Goal: Transaction & Acquisition: Purchase product/service

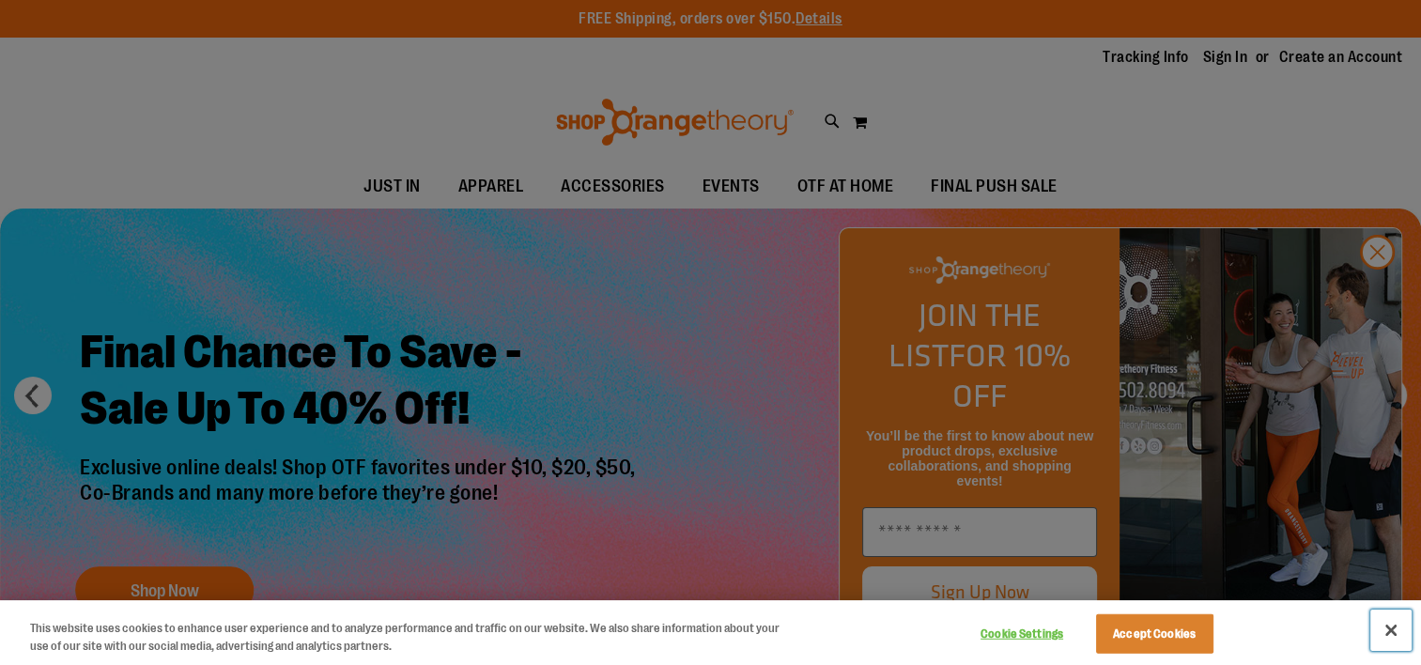
click at [1388, 628] on button "Close" at bounding box center [1390, 629] width 41 height 41
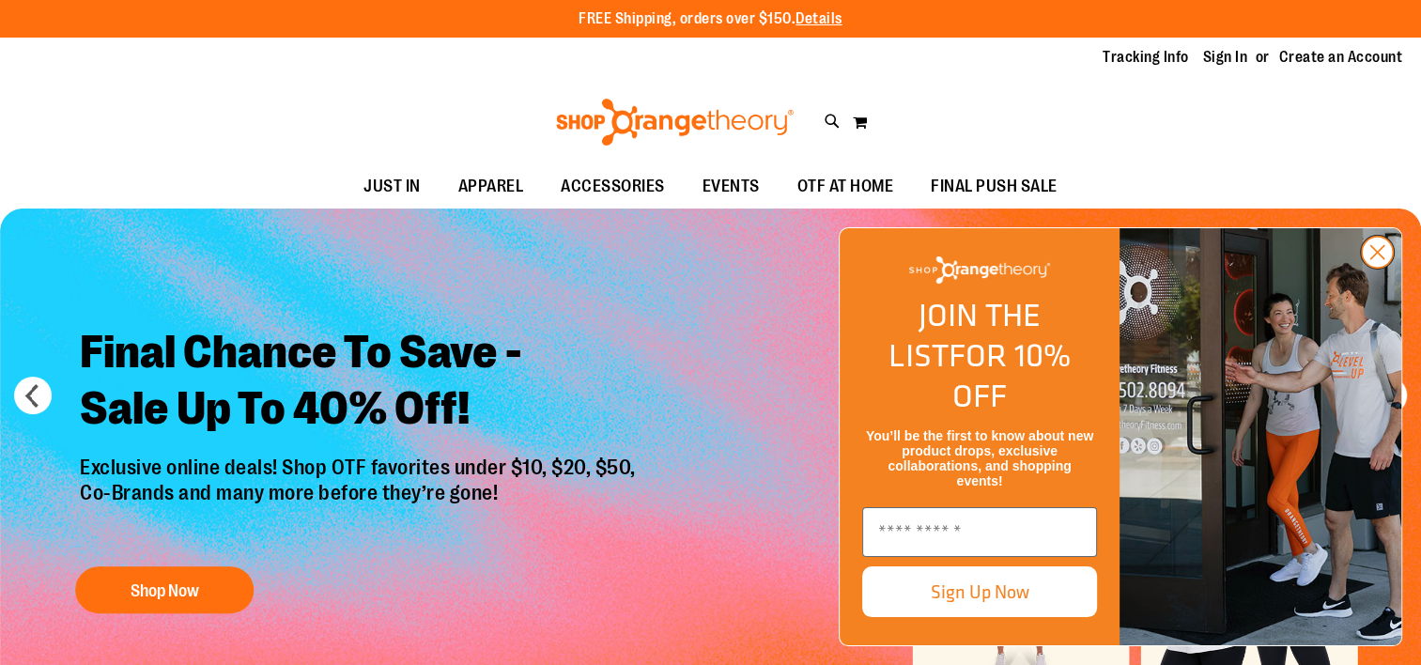
click at [1381, 268] on circle "Close dialog" at bounding box center [1376, 252] width 31 height 31
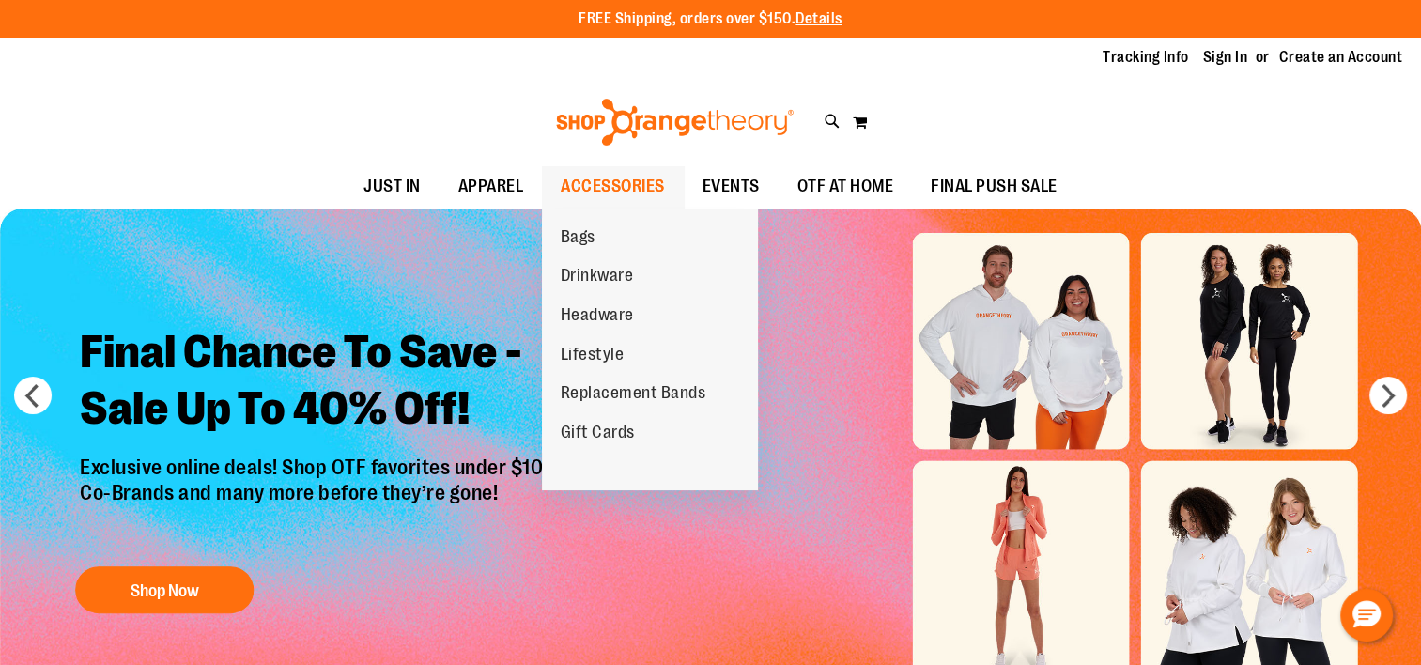
click at [588, 184] on span "ACCESSORIES" at bounding box center [613, 186] width 104 height 42
click at [608, 391] on span "Replacement Bands" at bounding box center [634, 394] width 146 height 23
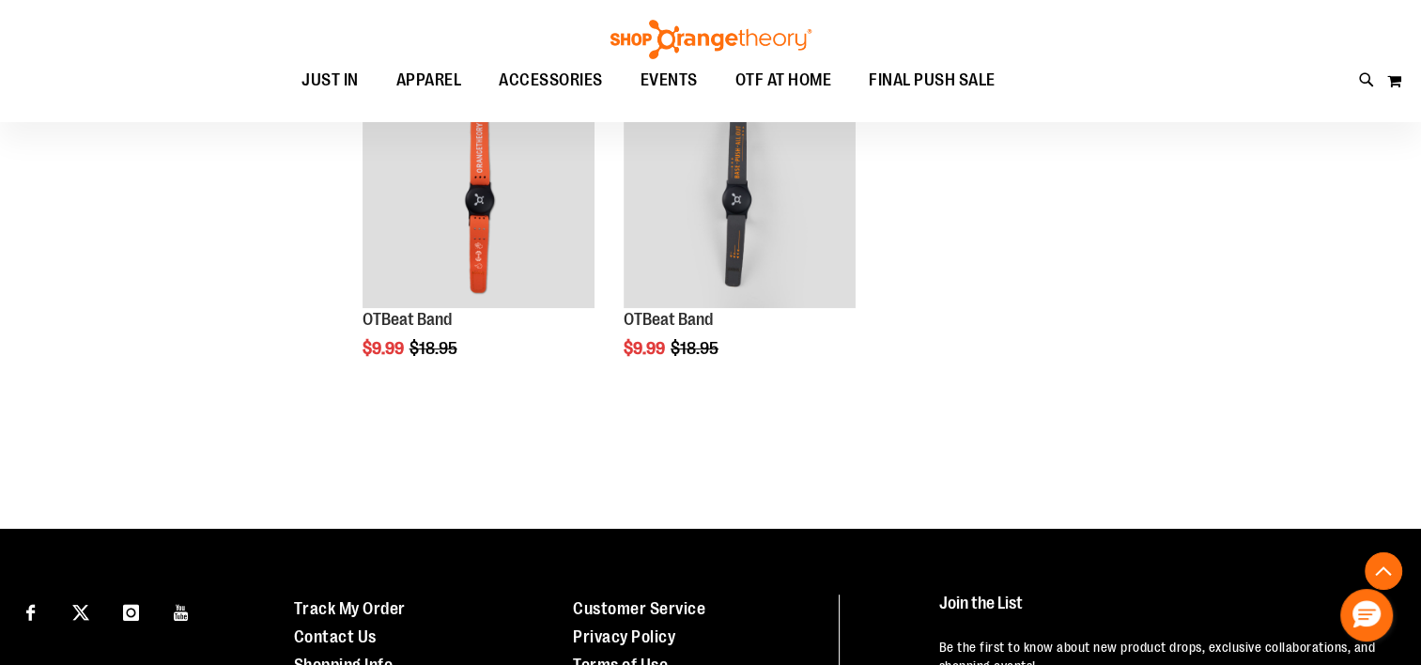
scroll to position [656, 0]
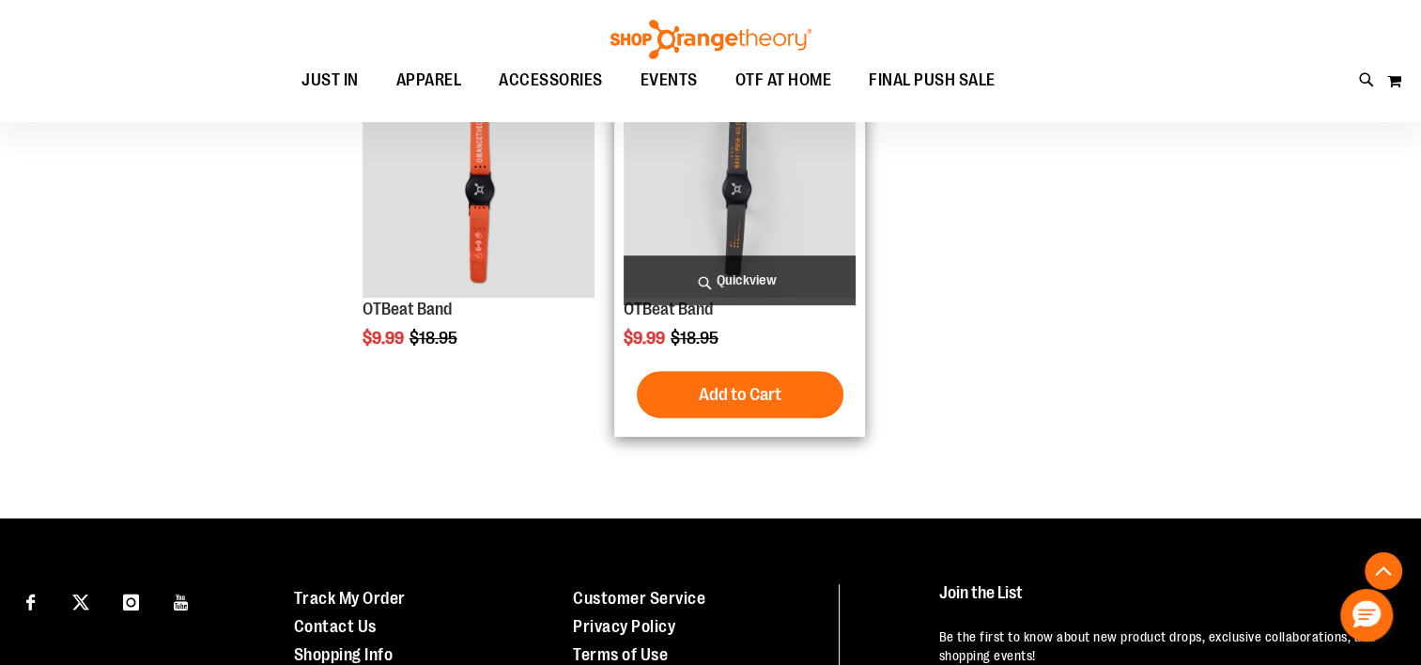
click at [776, 217] on img "product" at bounding box center [739, 182] width 232 height 232
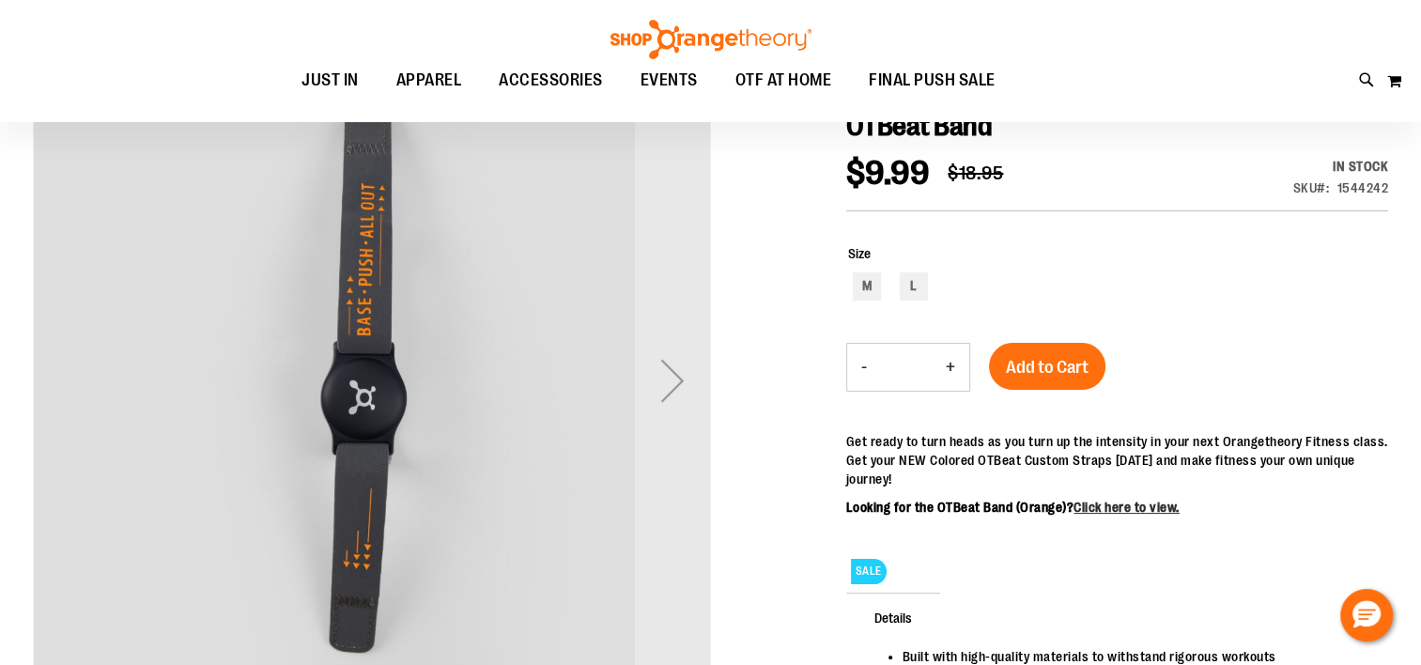
scroll to position [281, 0]
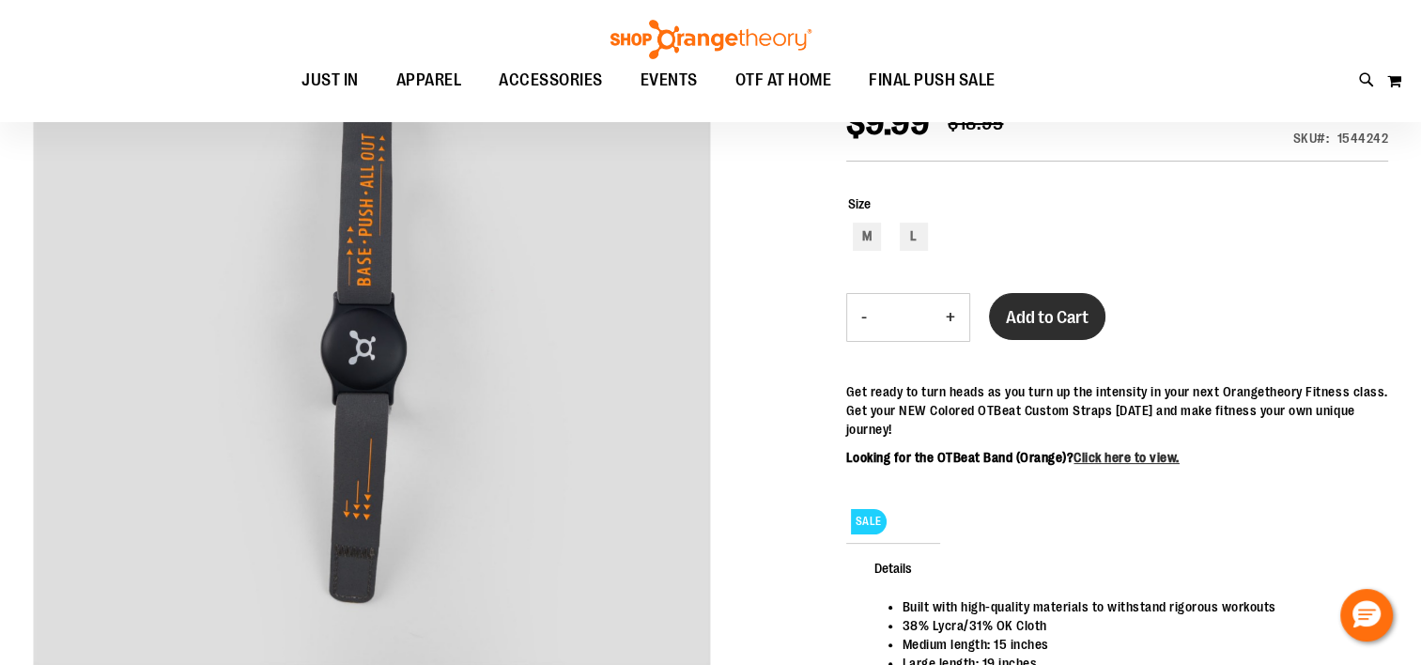
click at [1023, 315] on span "Add to Cart" at bounding box center [1047, 317] width 83 height 21
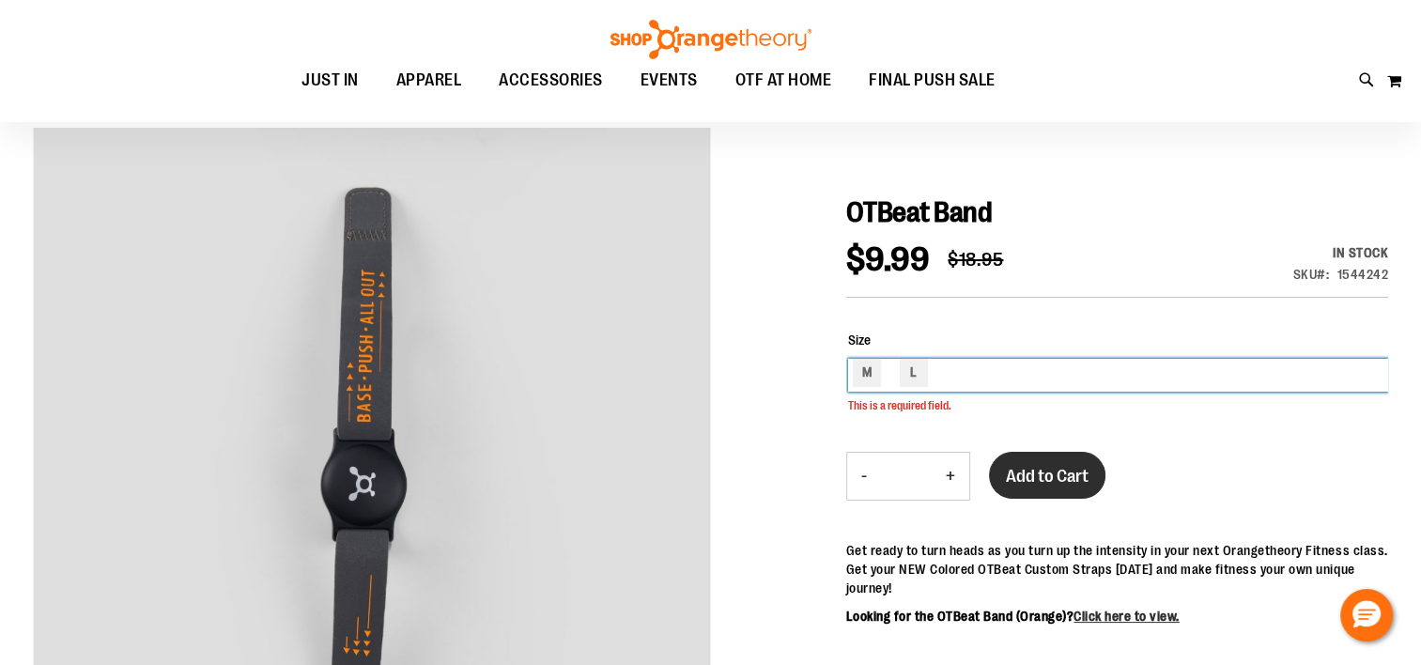
scroll to position [143, 0]
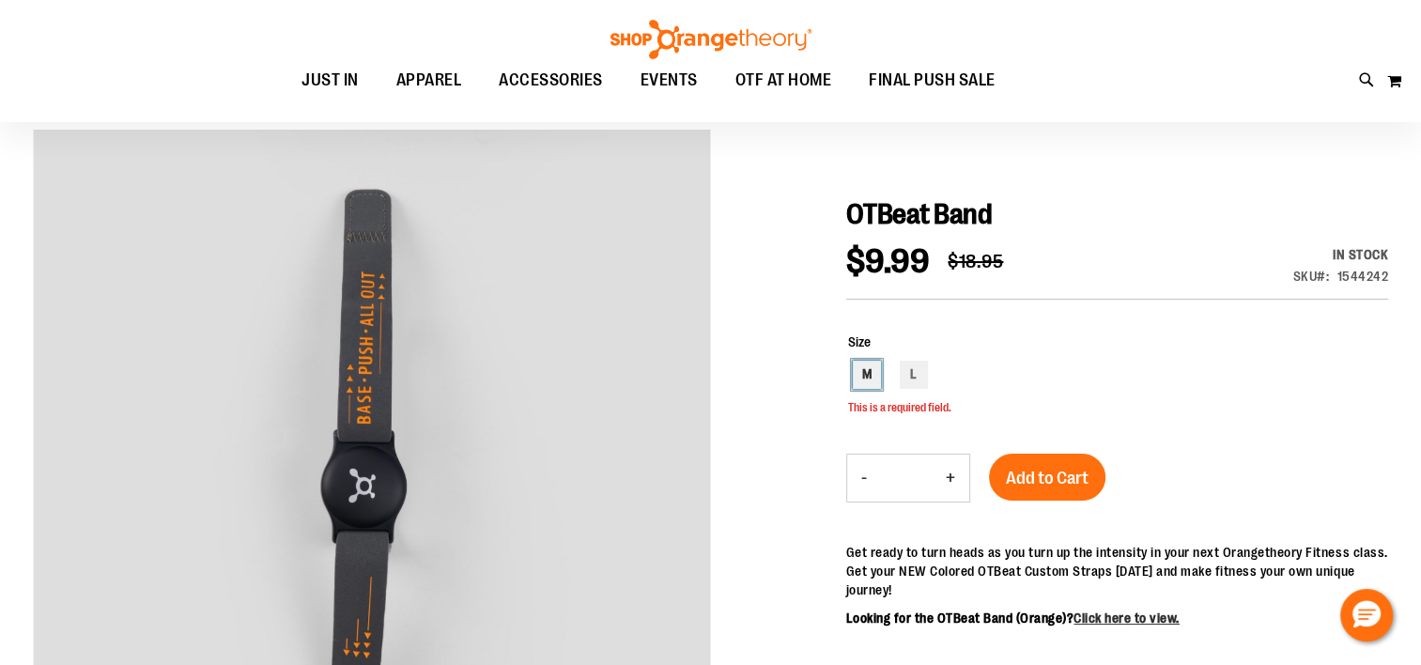
click at [873, 374] on div "M" at bounding box center [867, 375] width 28 height 28
type input "***"
click at [1045, 479] on span "Add to Cart" at bounding box center [1047, 478] width 83 height 21
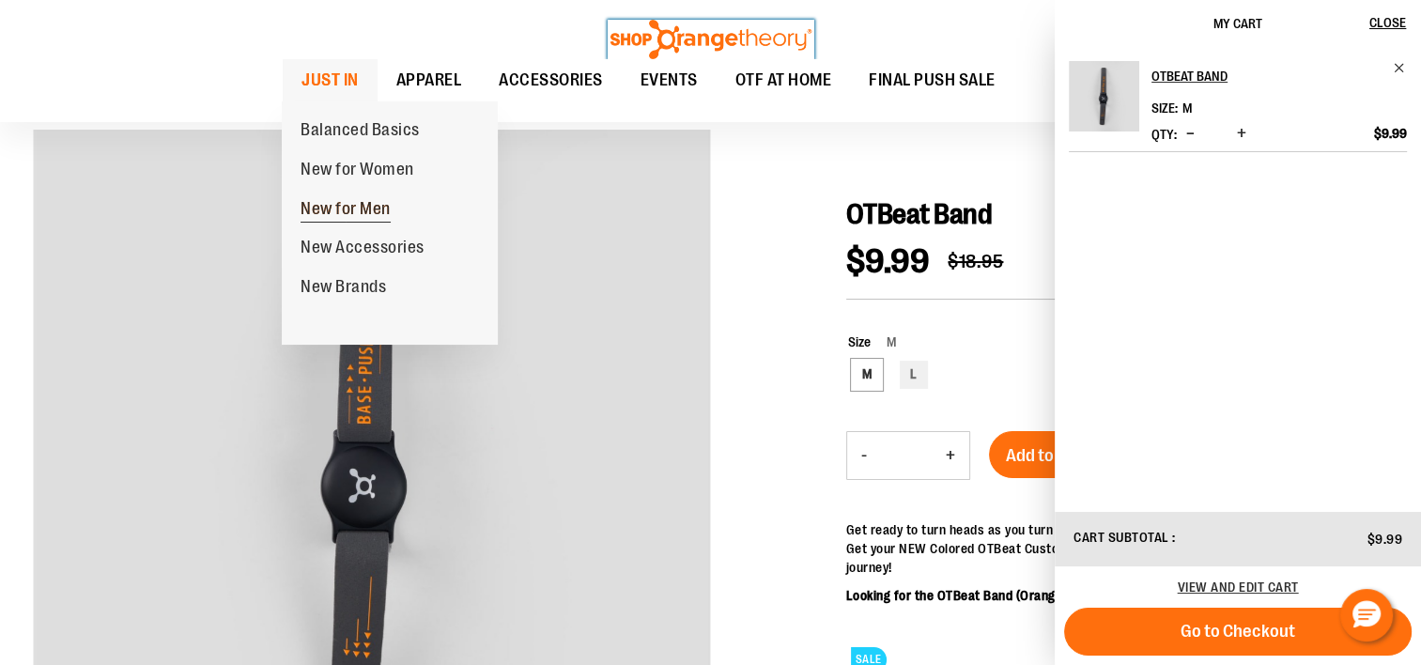
click at [361, 210] on span "New for Men" at bounding box center [345, 210] width 90 height 23
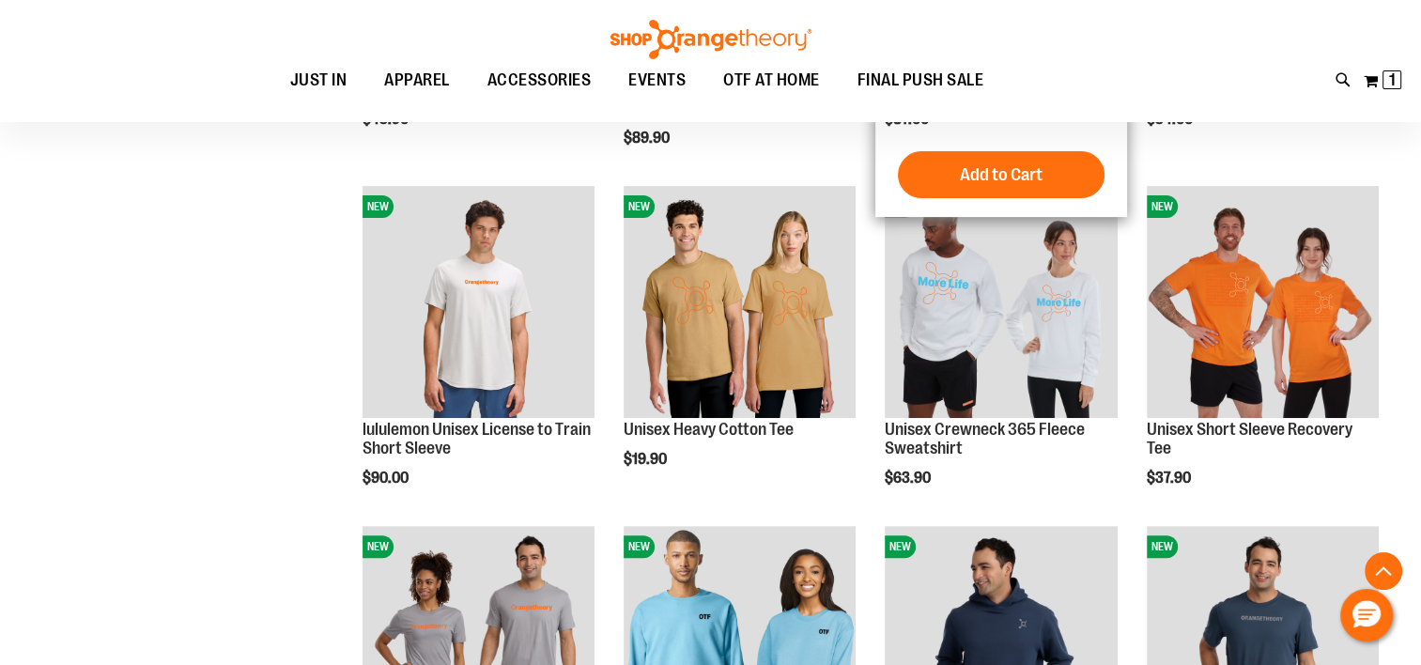
scroll to position [656, 0]
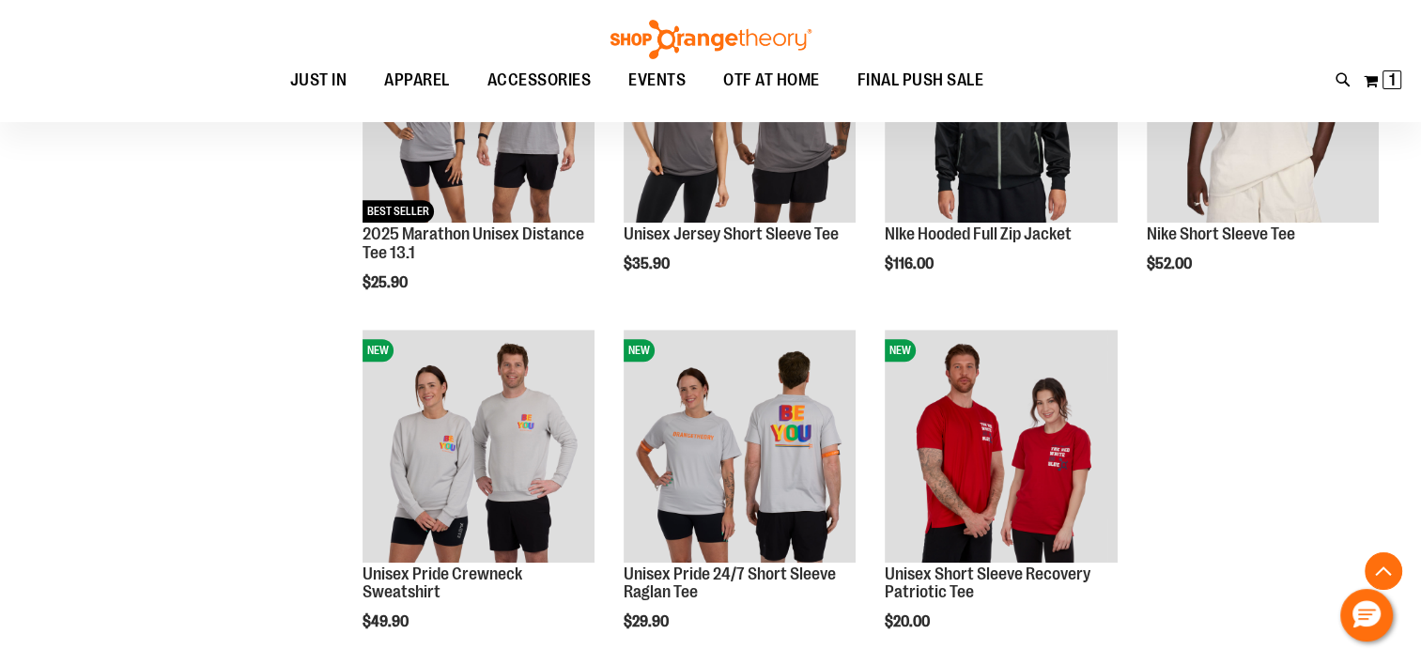
scroll to position [1783, 0]
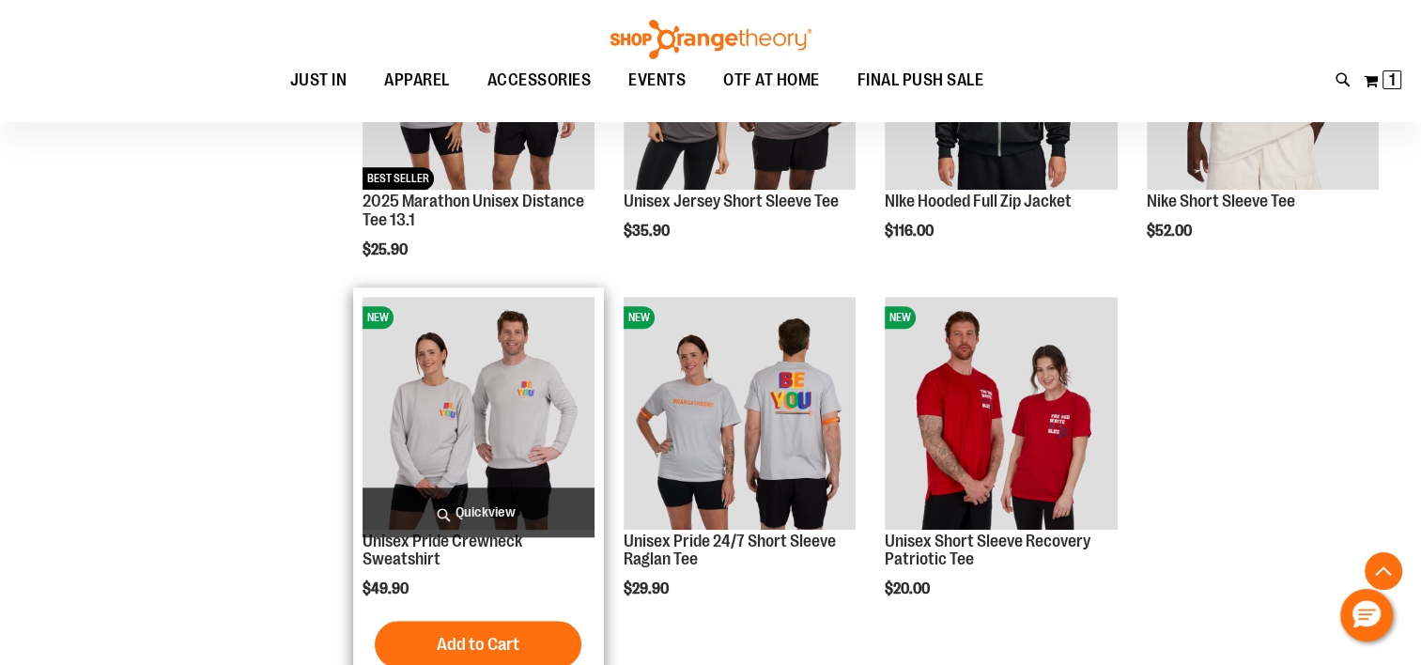
click at [476, 363] on img "product" at bounding box center [478, 413] width 232 height 232
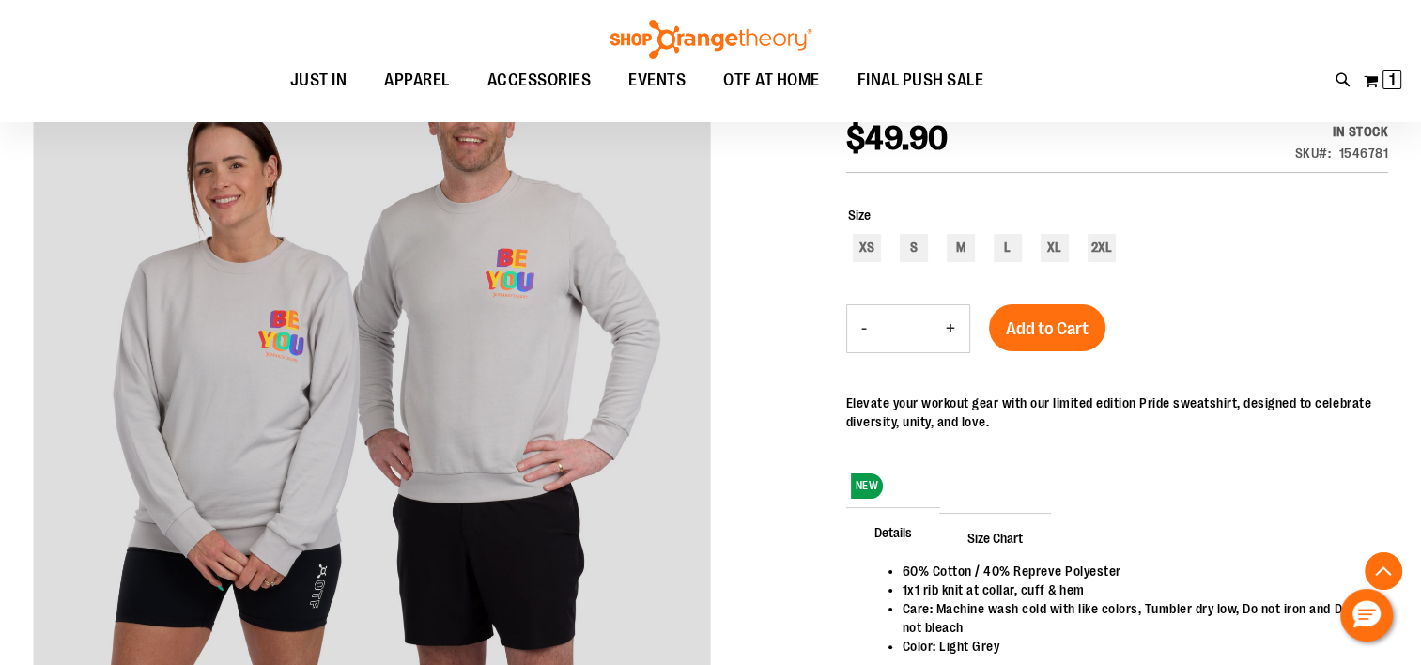
scroll to position [375, 0]
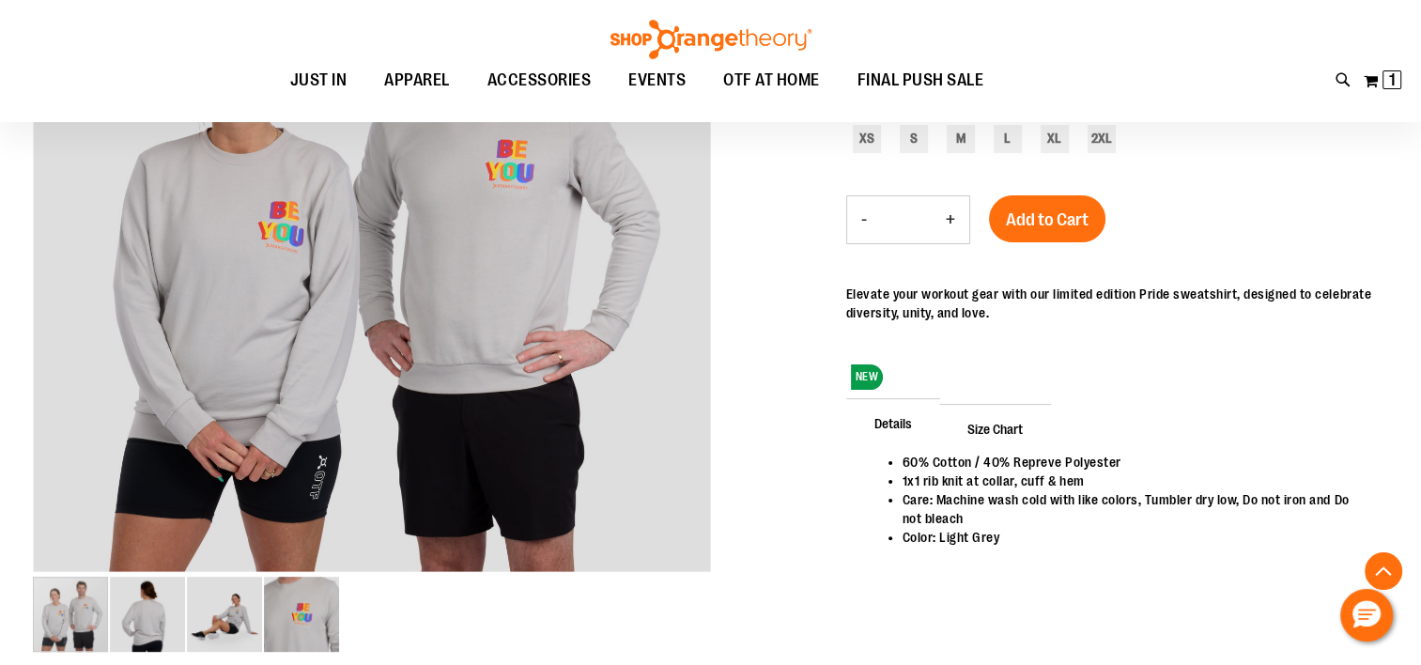
click at [990, 428] on span "Size Chart" at bounding box center [995, 428] width 112 height 49
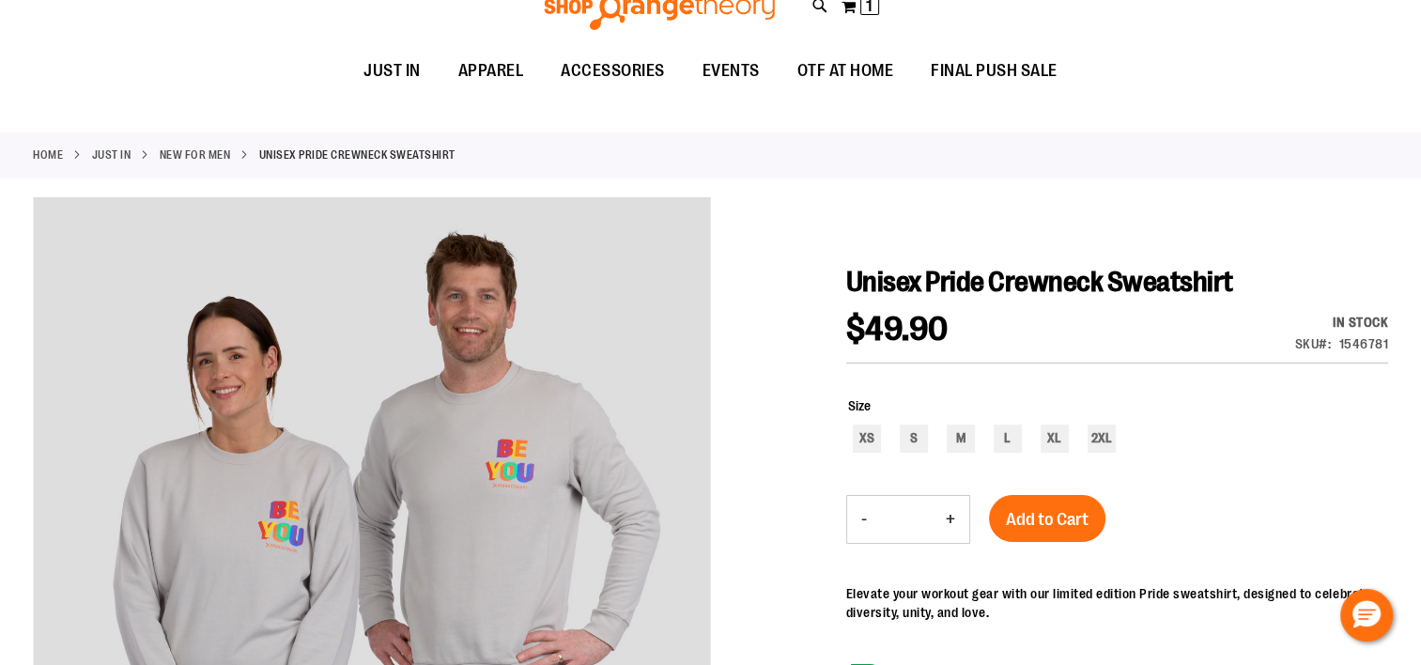
scroll to position [0, 0]
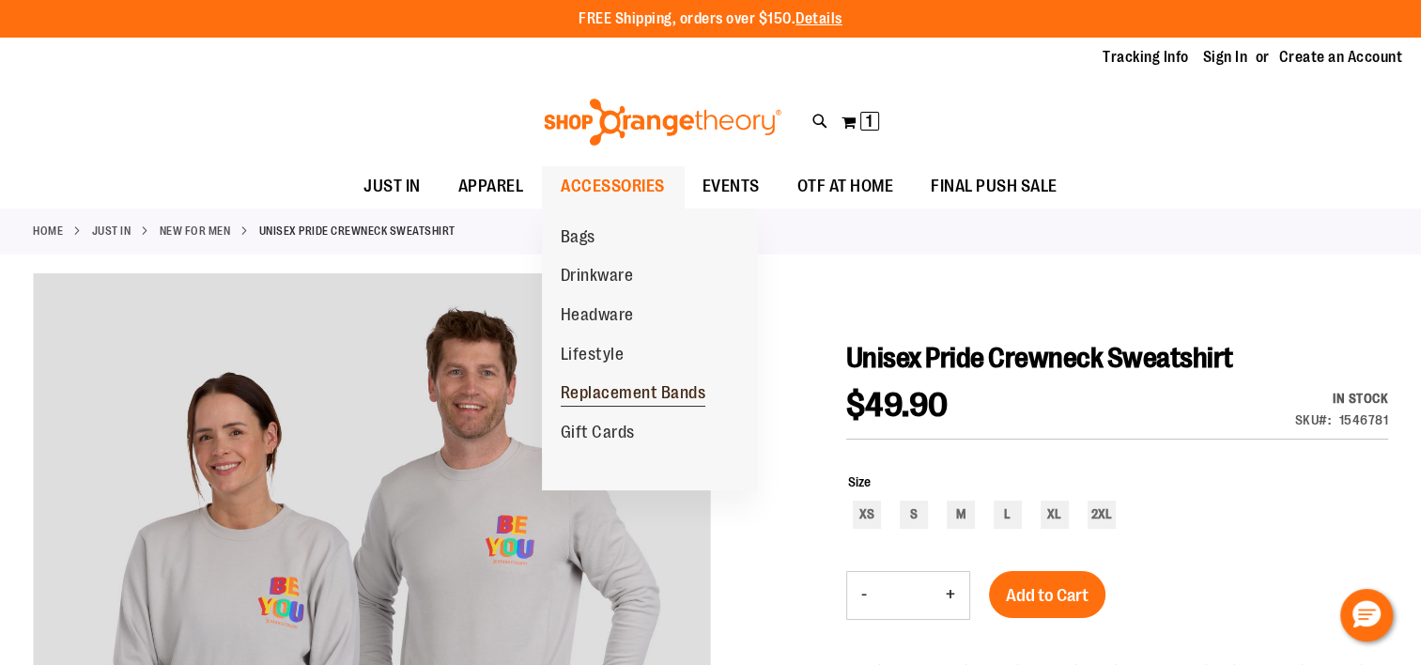
click at [579, 392] on span "Replacement Bands" at bounding box center [634, 394] width 146 height 23
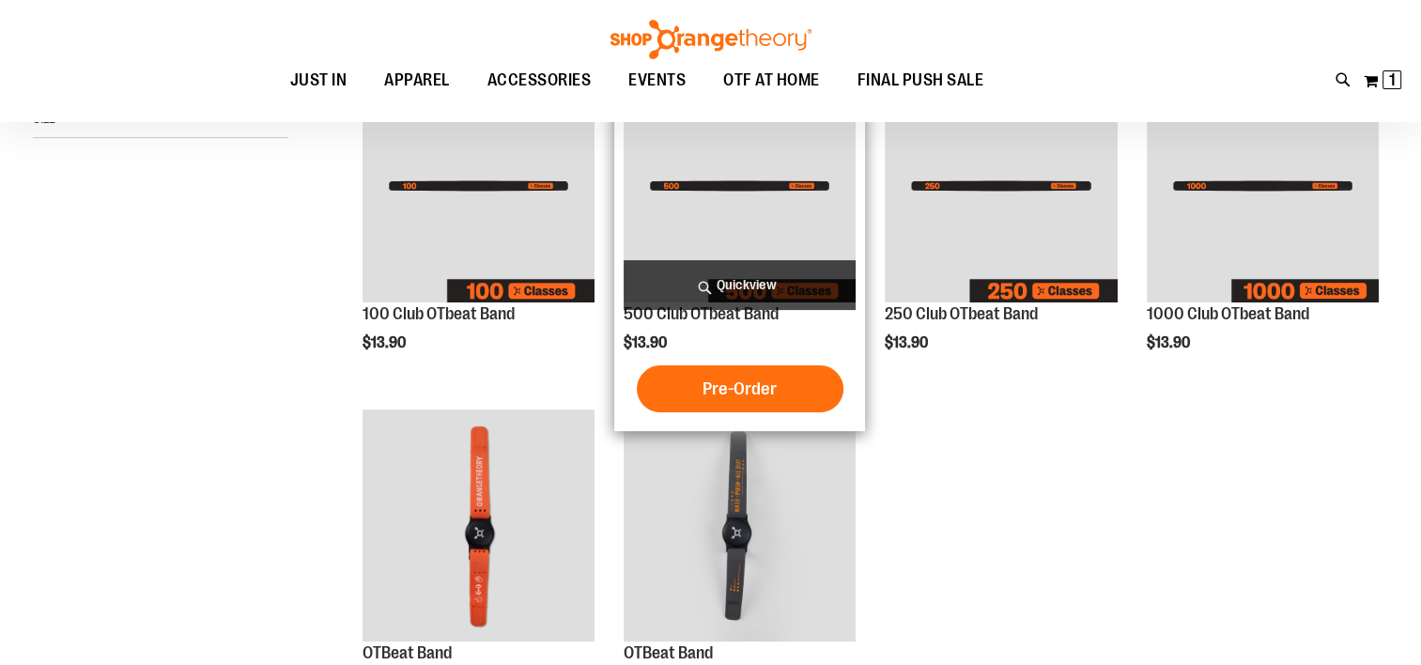
scroll to position [375, 0]
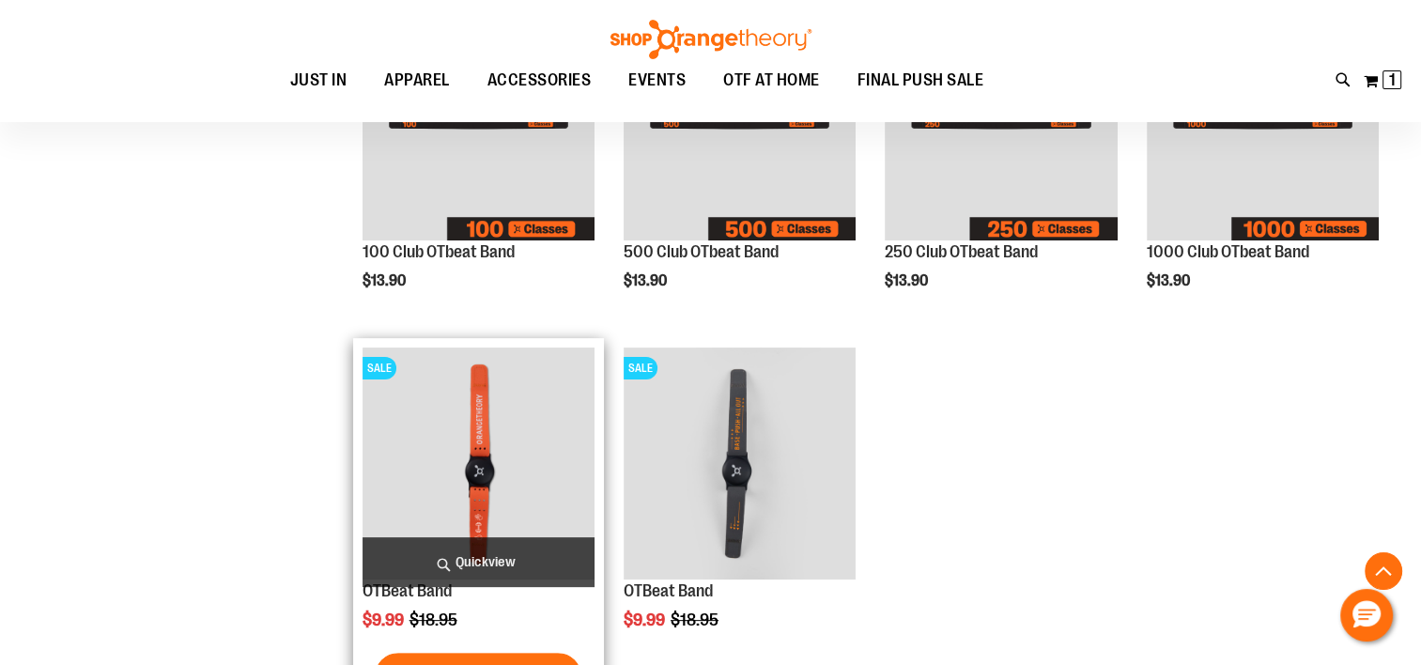
click at [515, 452] on img "product" at bounding box center [478, 463] width 232 height 232
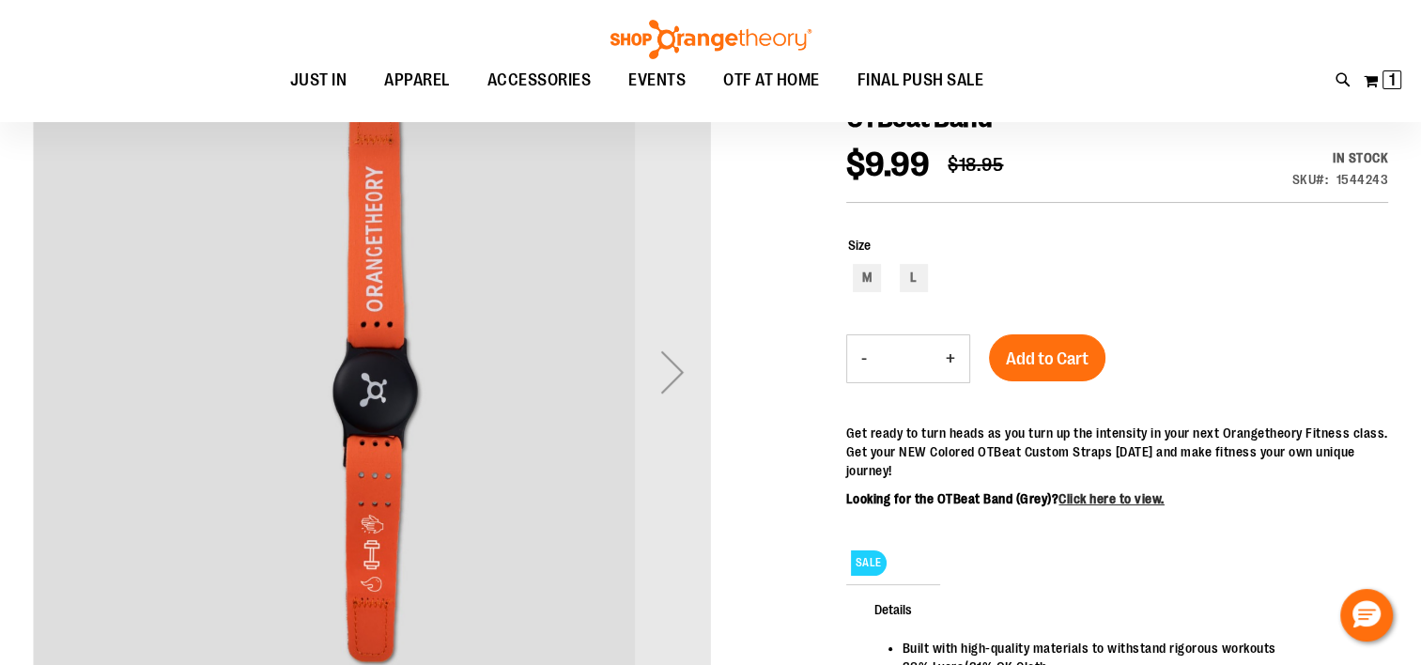
scroll to position [281, 0]
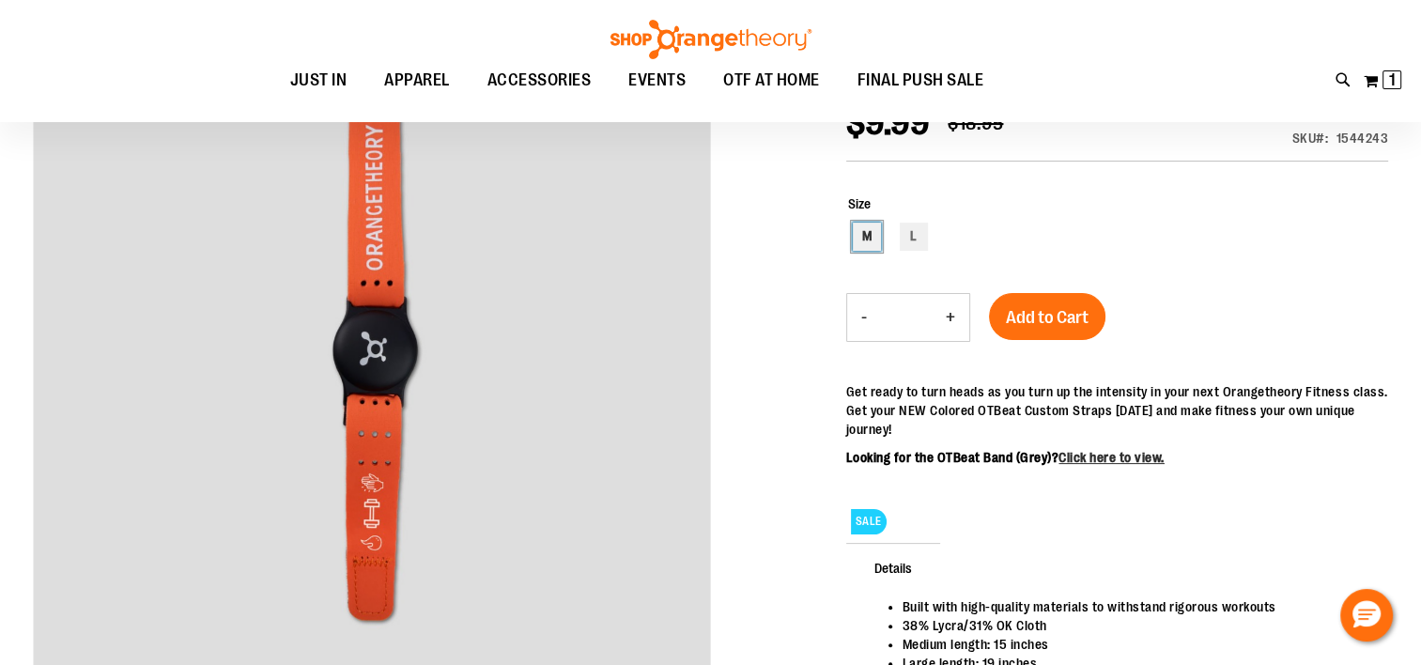
click at [867, 237] on div "M" at bounding box center [867, 237] width 28 height 28
type input "***"
click at [1041, 308] on span "Add to Cart" at bounding box center [1047, 317] width 83 height 21
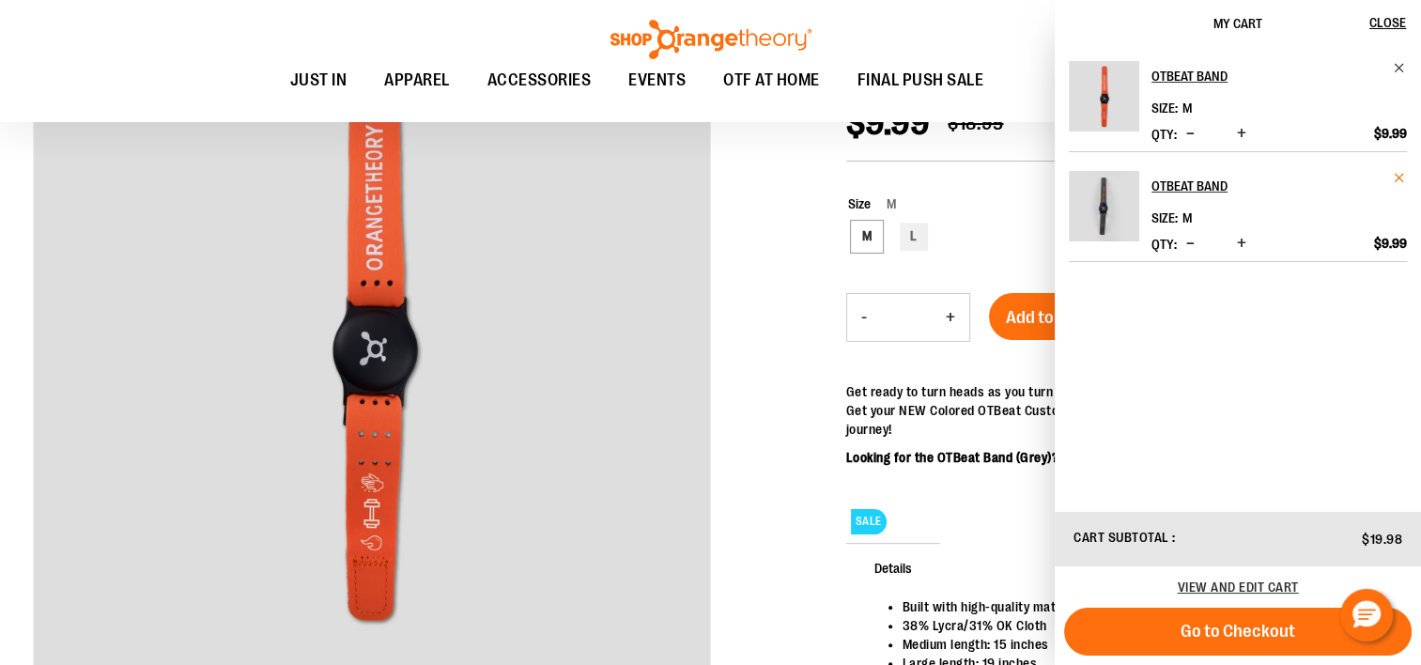
click at [1401, 177] on span "Remove item" at bounding box center [1399, 178] width 14 height 14
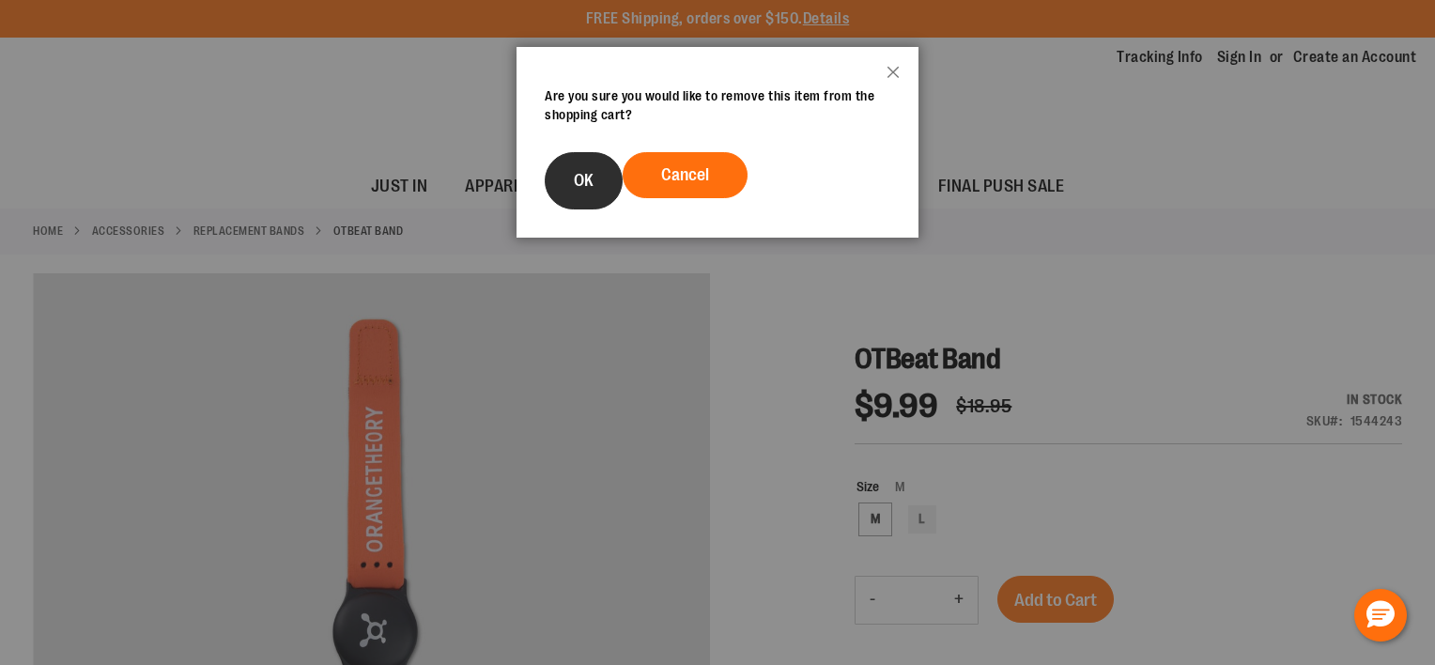
click at [600, 194] on button "OK" at bounding box center [584, 180] width 78 height 57
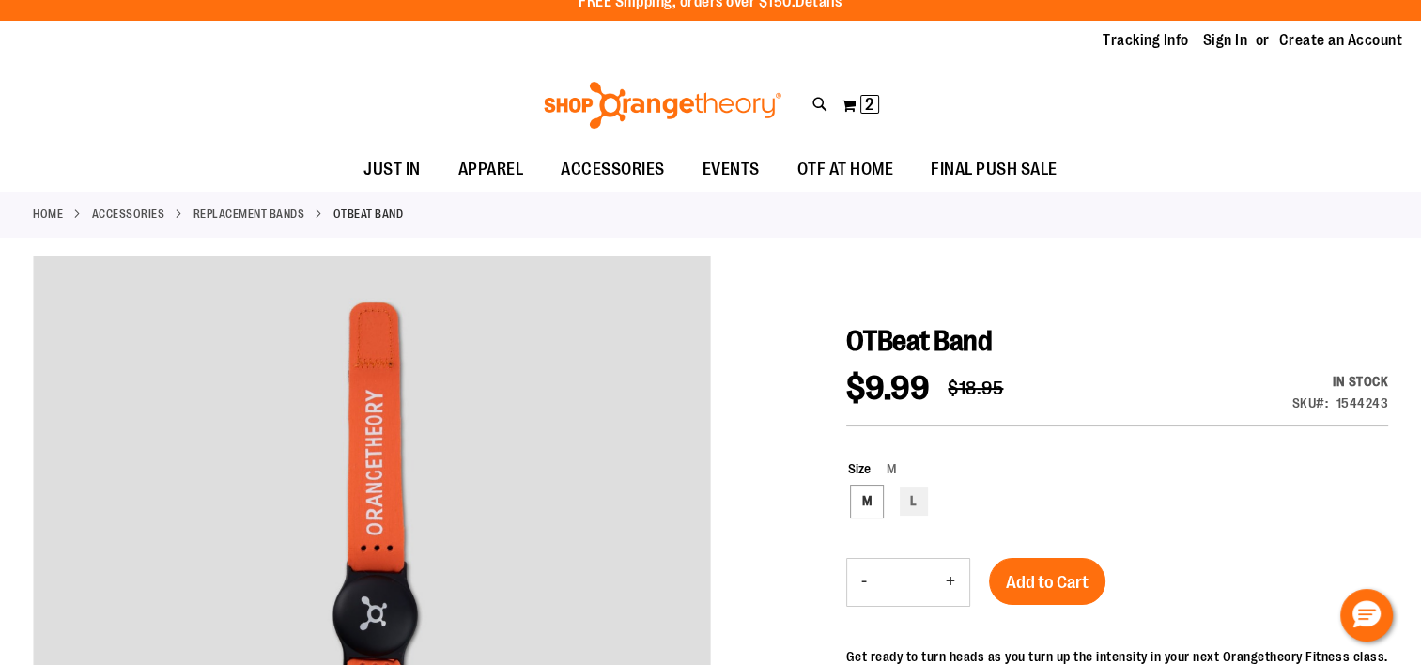
scroll to position [375, 0]
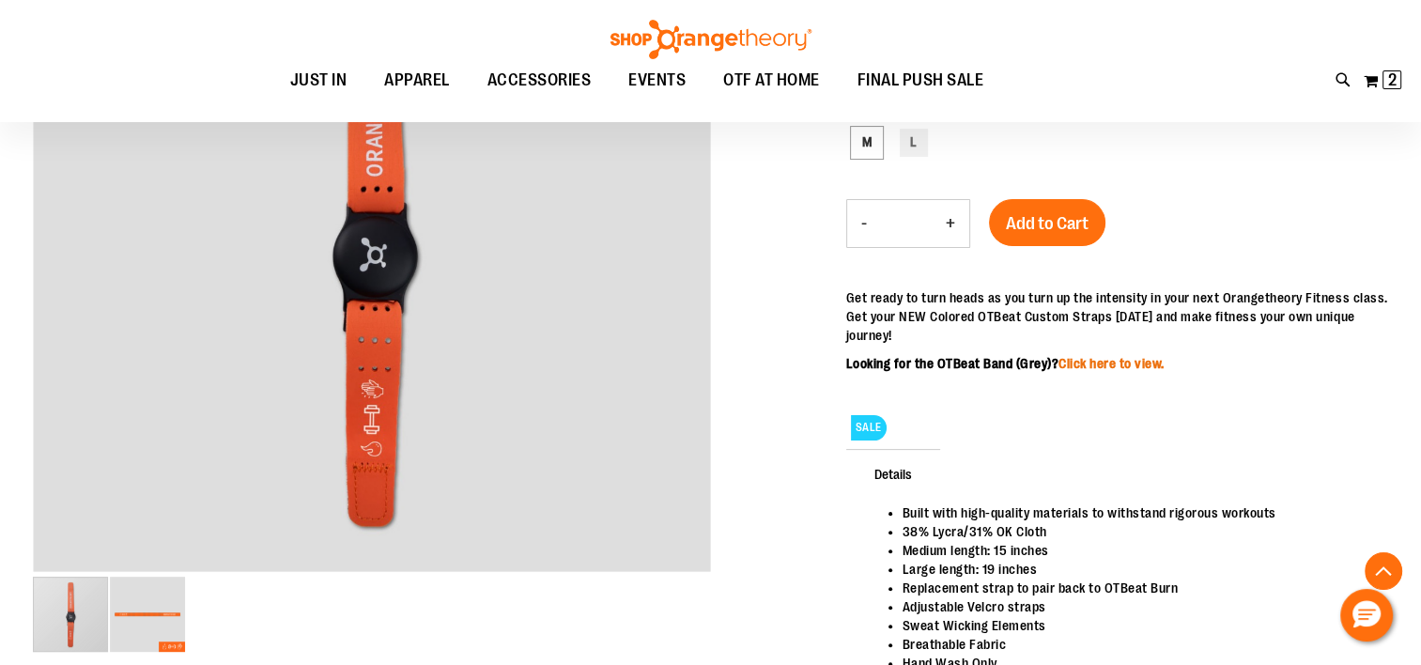
click at [1112, 364] on link "Click here to view." at bounding box center [1111, 363] width 106 height 15
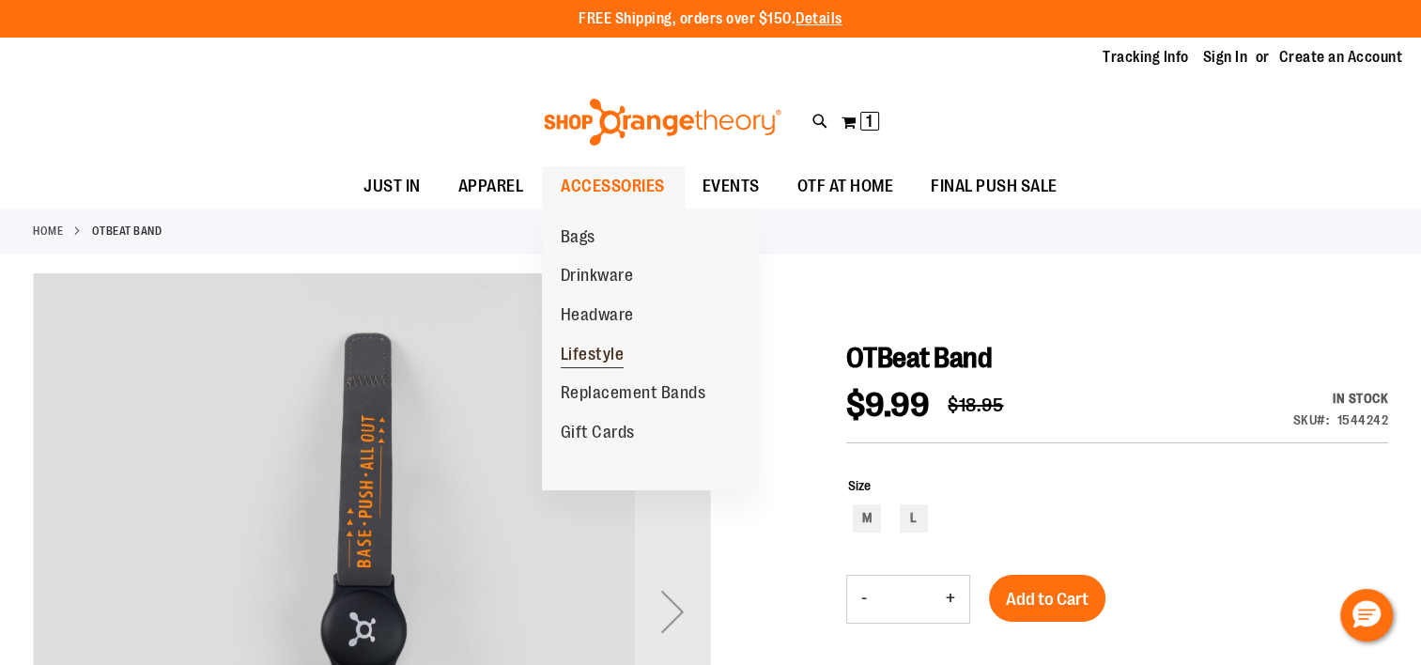
click at [591, 353] on span "Lifestyle" at bounding box center [593, 356] width 64 height 23
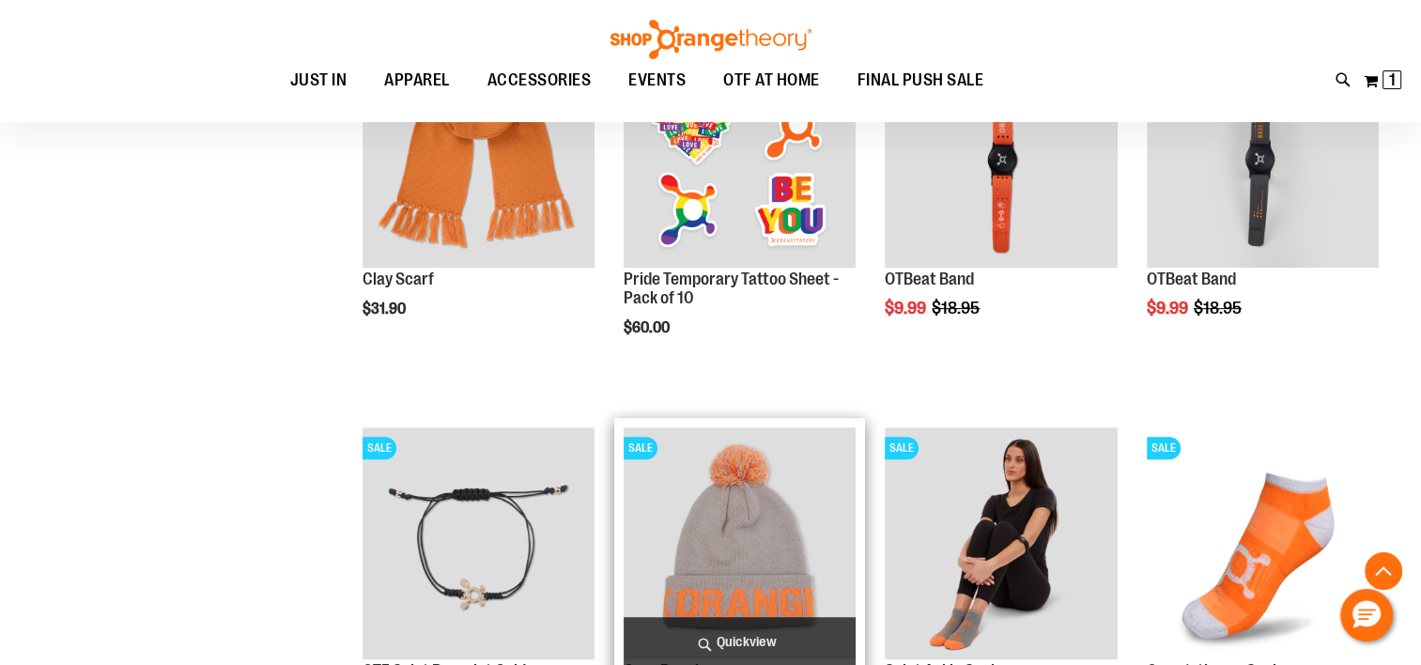
scroll to position [751, 0]
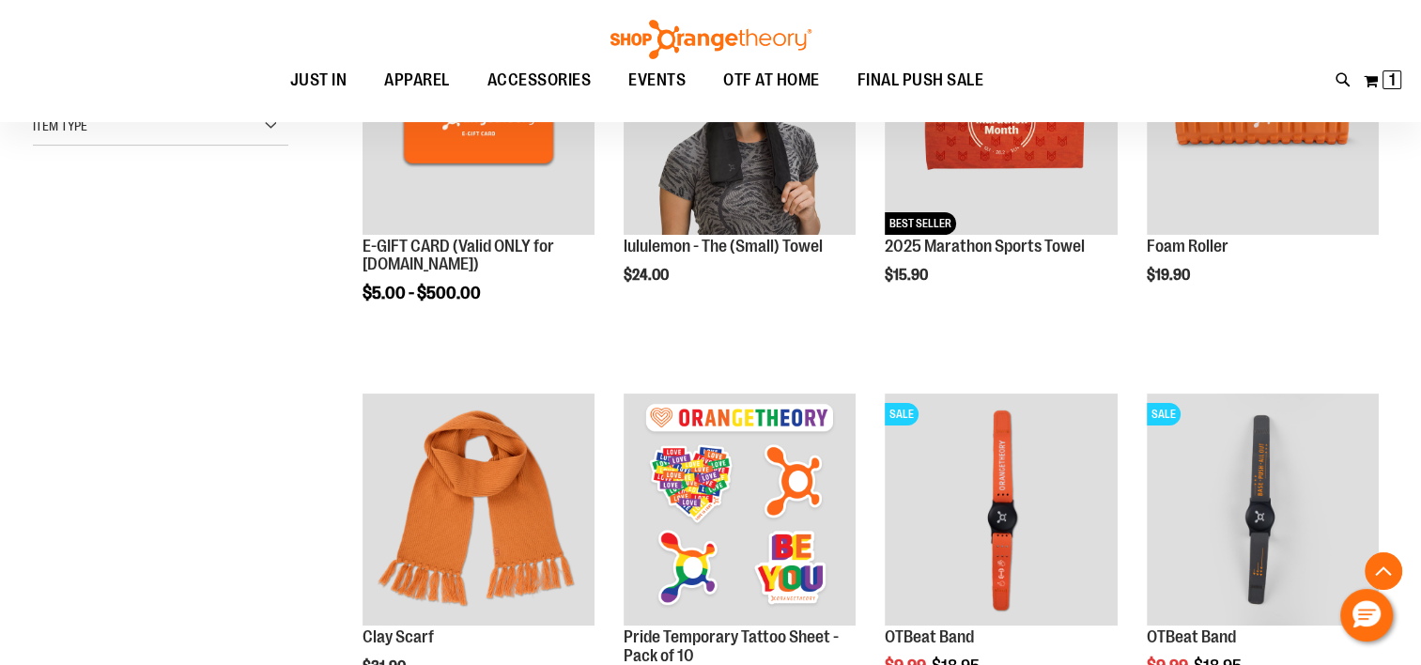
scroll to position [376, 0]
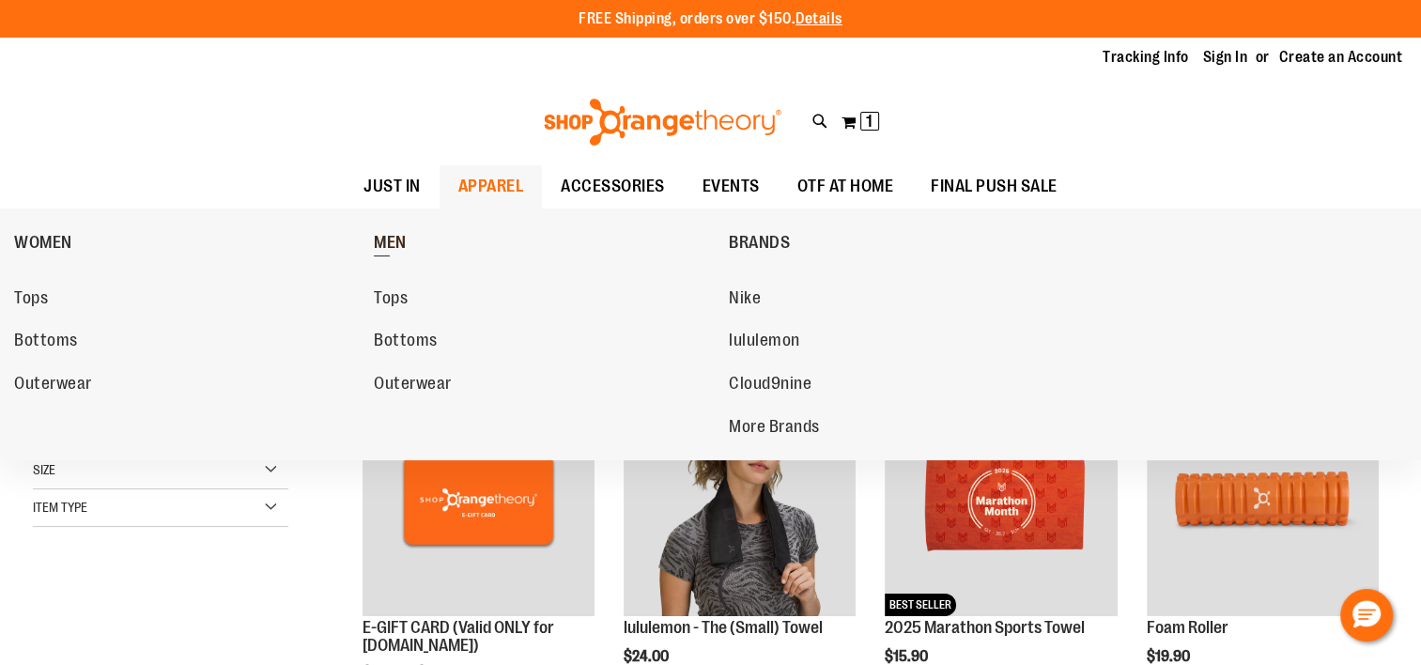
click at [396, 239] on span "MEN" at bounding box center [390, 244] width 33 height 23
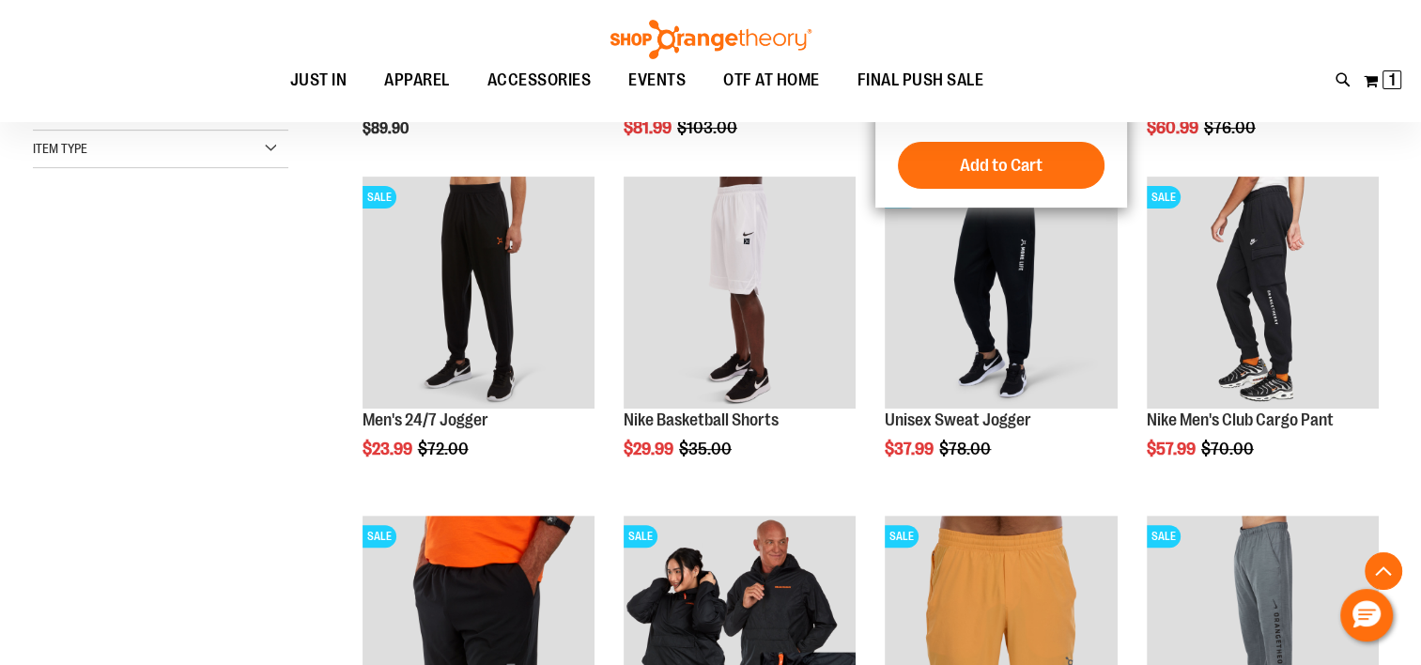
scroll to position [562, 0]
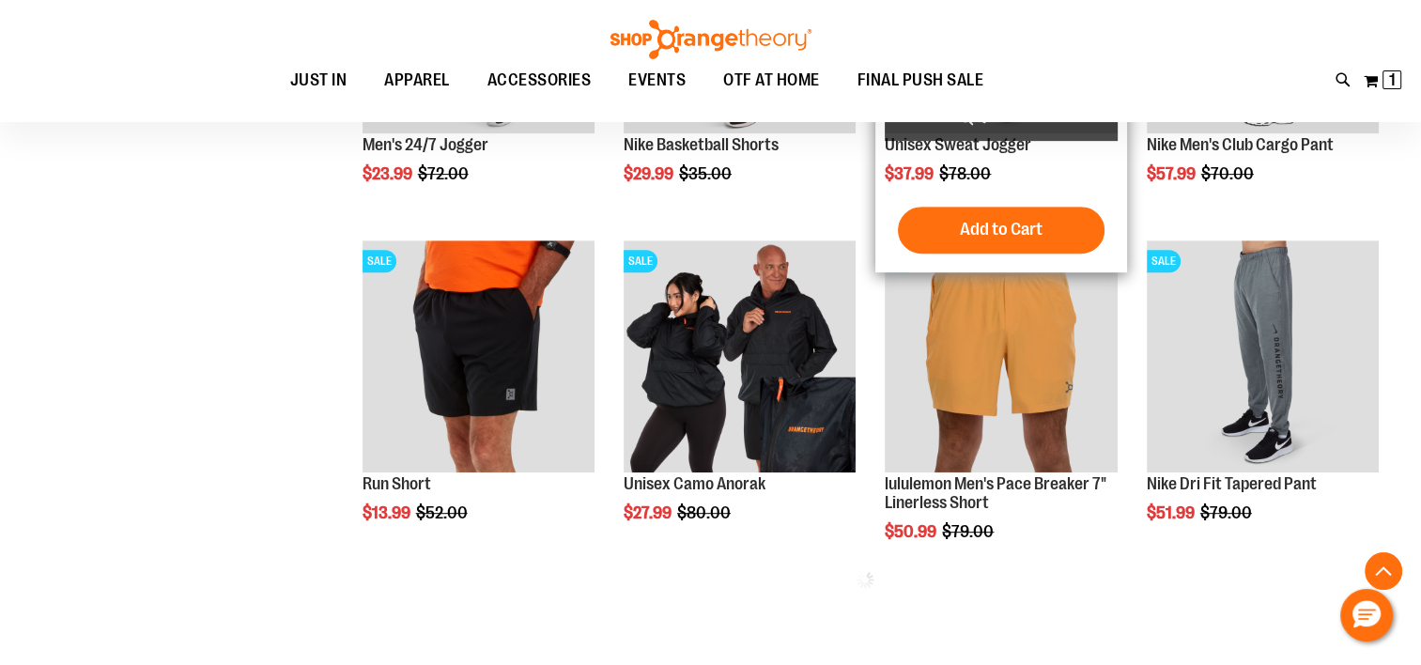
scroll to position [844, 0]
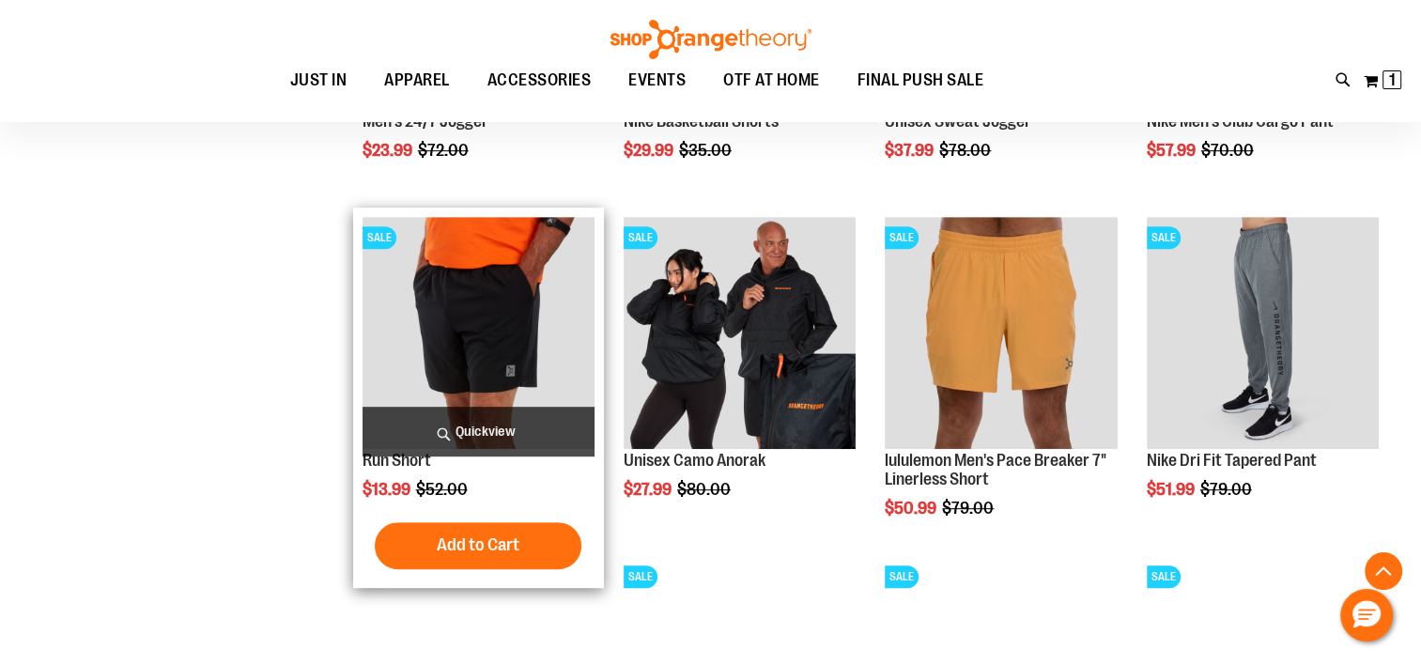
click at [448, 288] on img "product" at bounding box center [478, 333] width 232 height 232
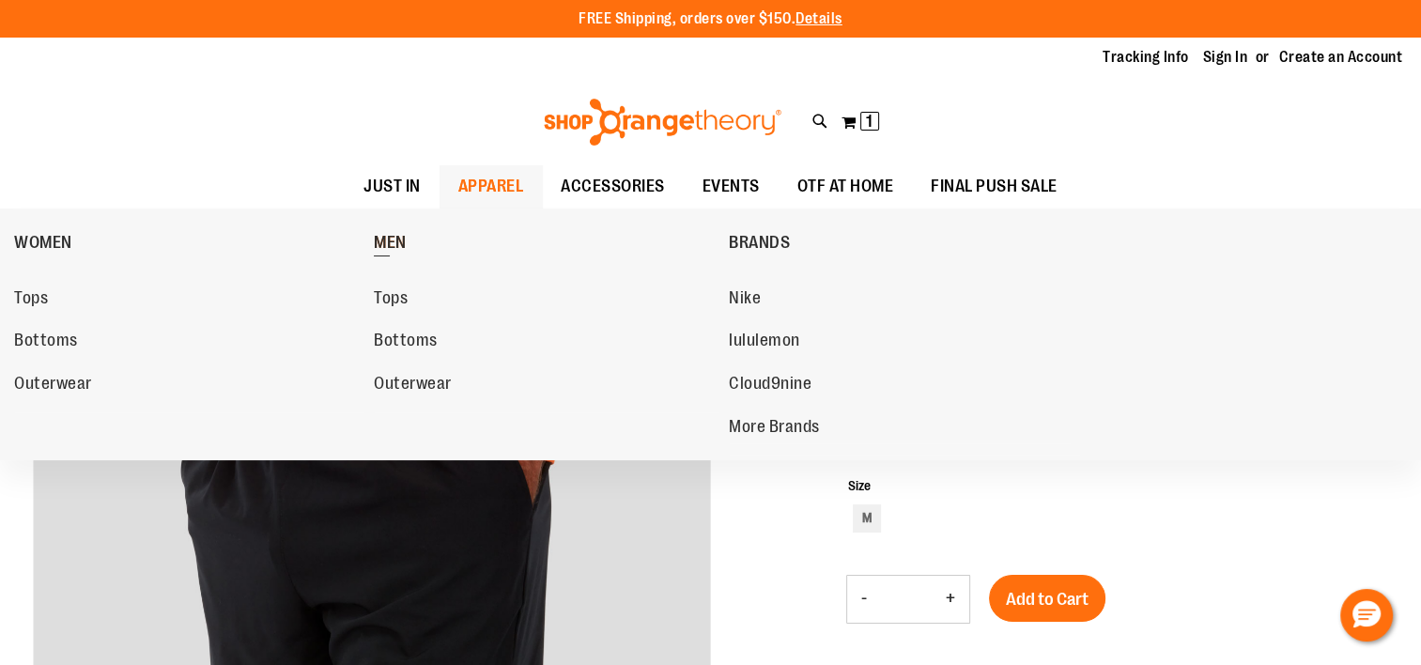
click at [406, 243] on span "MEN" at bounding box center [390, 244] width 33 height 23
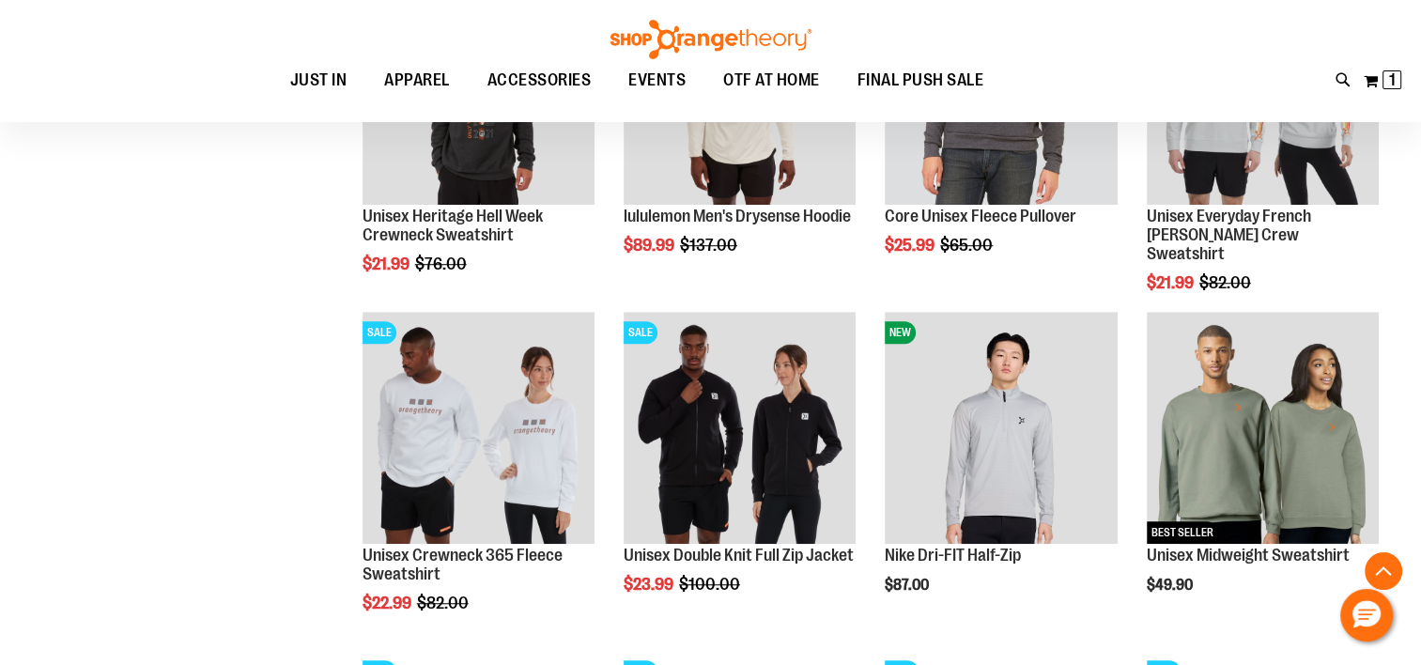
scroll to position [1314, 0]
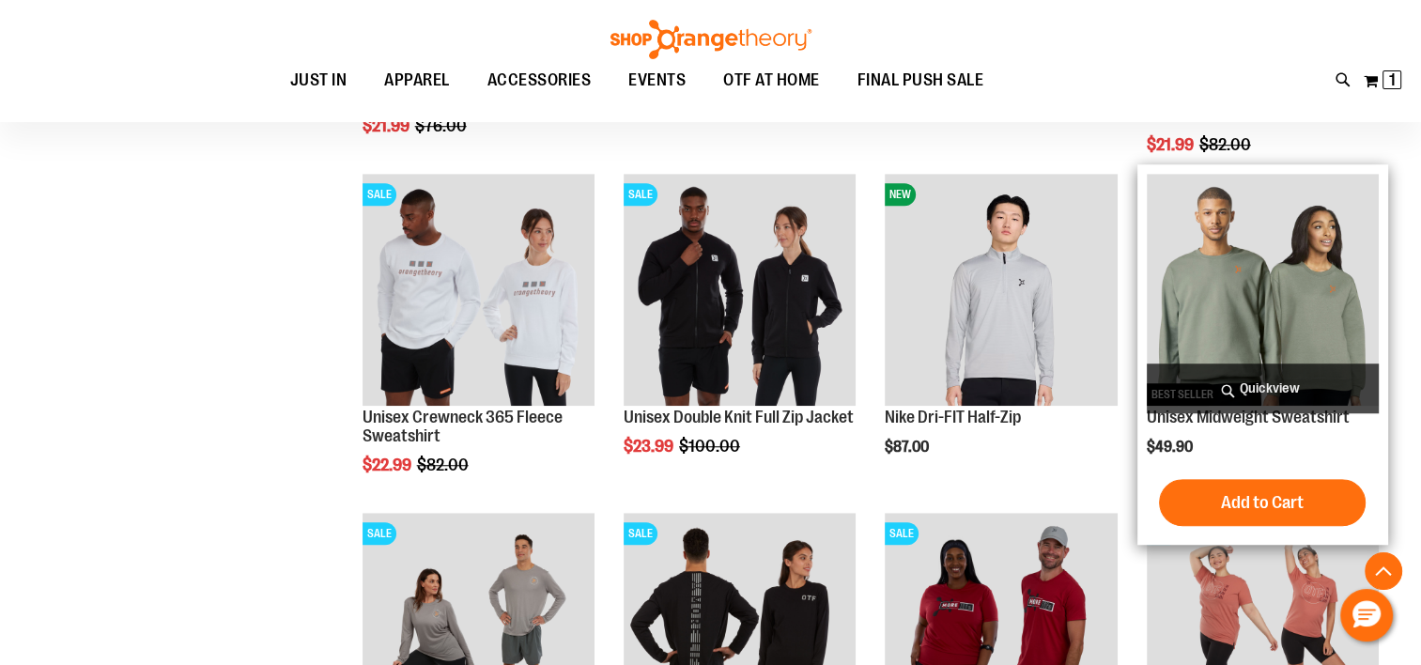
scroll to position [1314, 0]
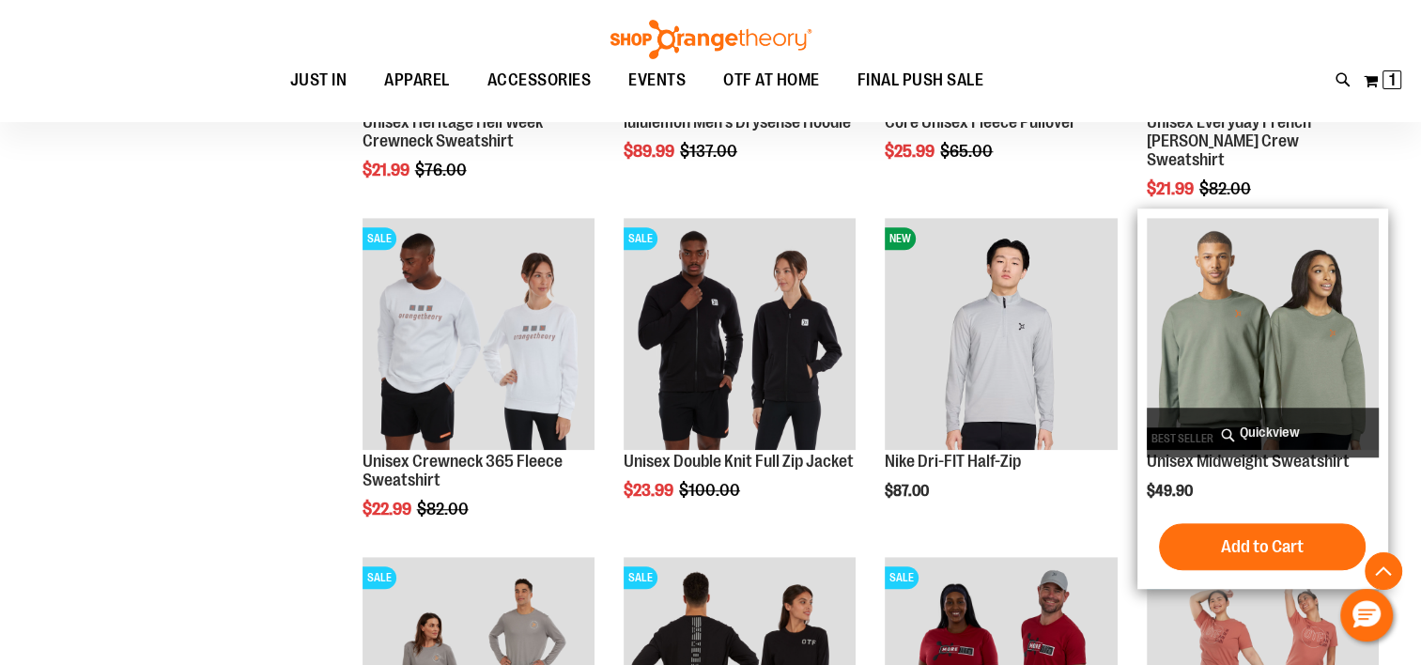
click at [1187, 315] on img "product" at bounding box center [1262, 334] width 232 height 232
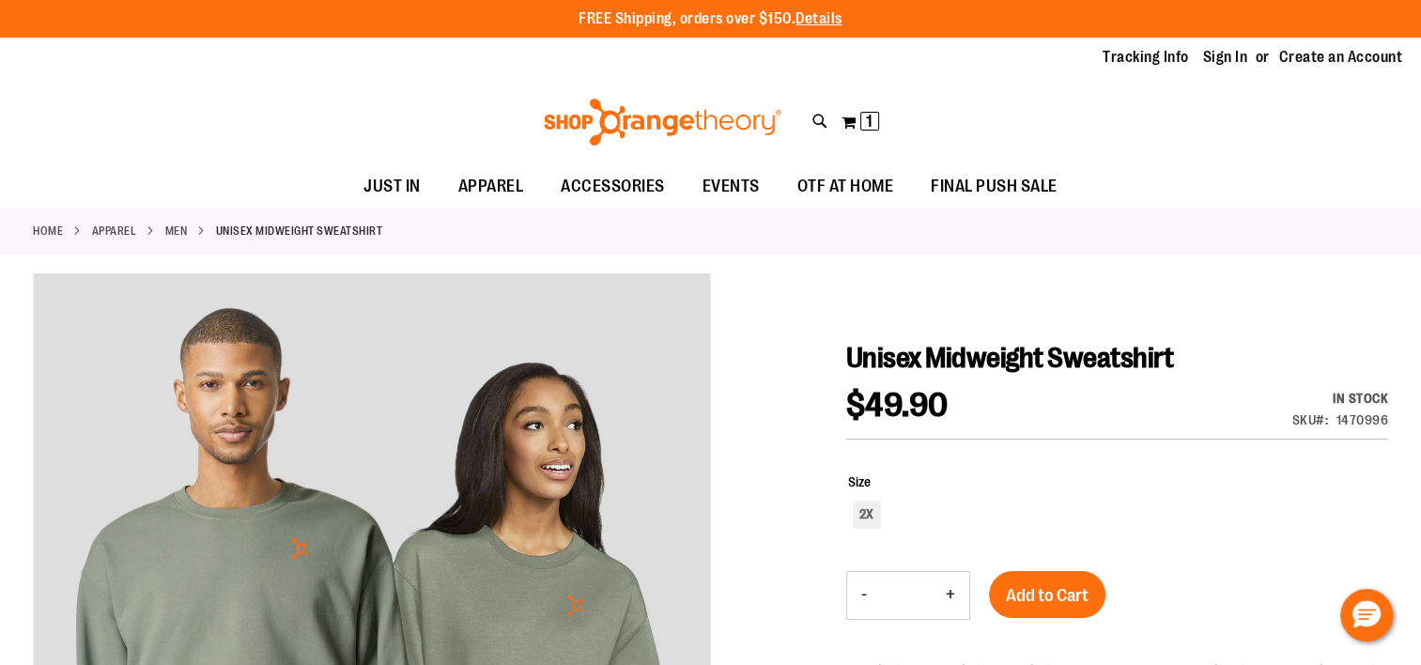
drag, startPoint x: 120, startPoint y: 128, endPoint x: 169, endPoint y: 80, distance: 68.4
click at [120, 128] on div "Toggle Nav Search Popular Suggestions Advanced Search" at bounding box center [710, 122] width 1421 height 86
